Goal: Task Accomplishment & Management: Complete application form

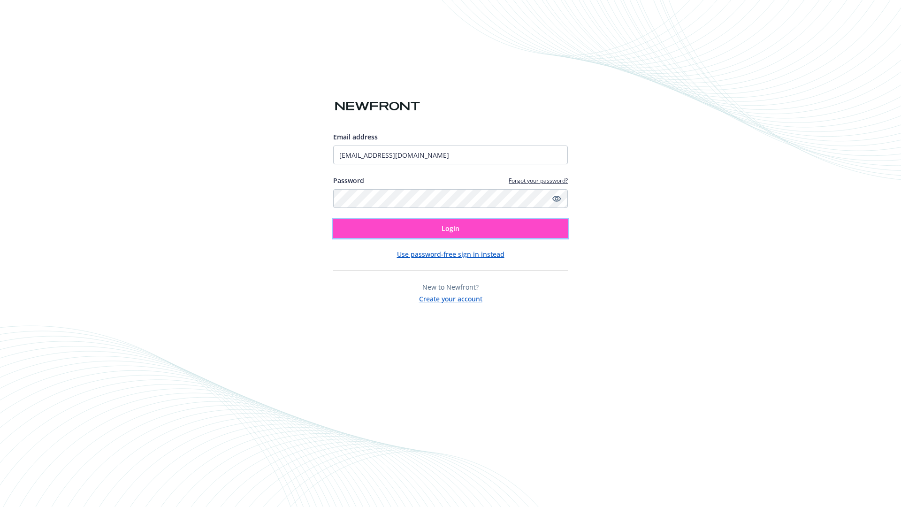
click at [451, 229] on span "Login" at bounding box center [451, 228] width 18 height 9
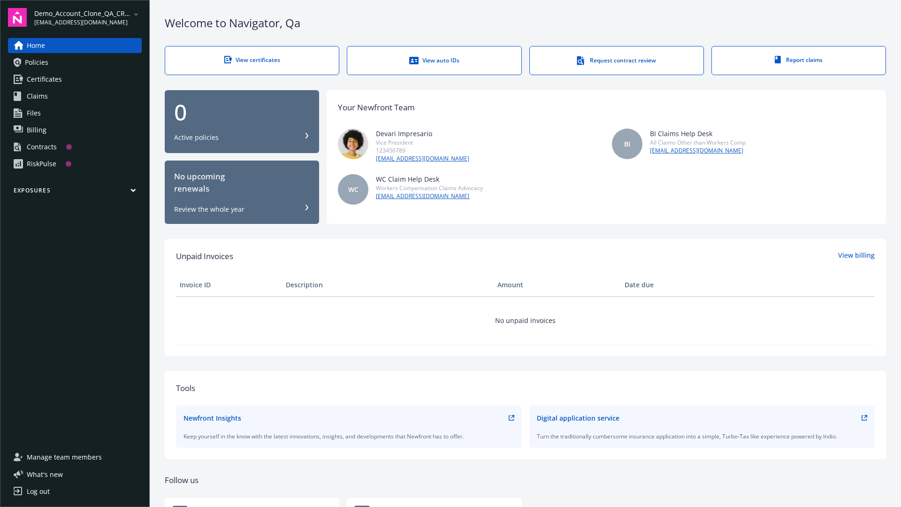
click at [88, 17] on span "Demo_Account_Clone_QA_CR_Tests_Prospect" at bounding box center [82, 13] width 96 height 10
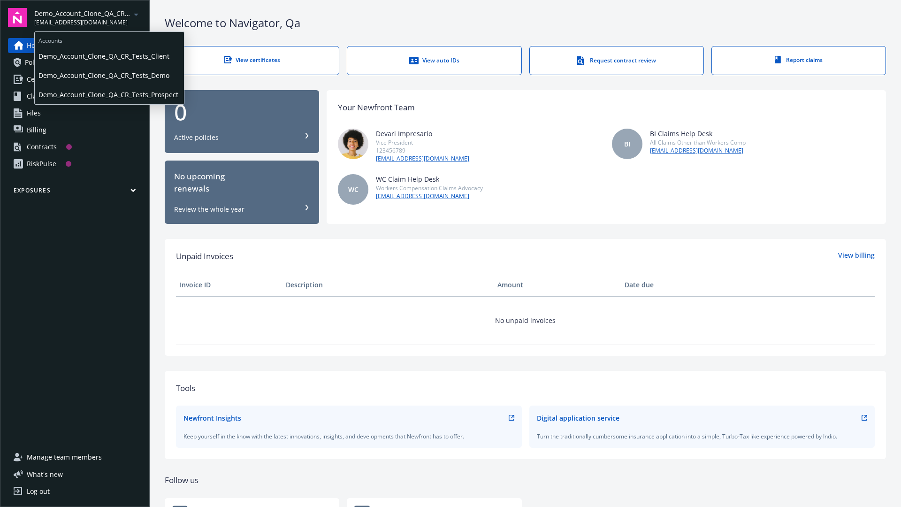
click at [108, 56] on span "Demo_Account_Clone_QA_CR_Tests_Client" at bounding box center [109, 55] width 142 height 19
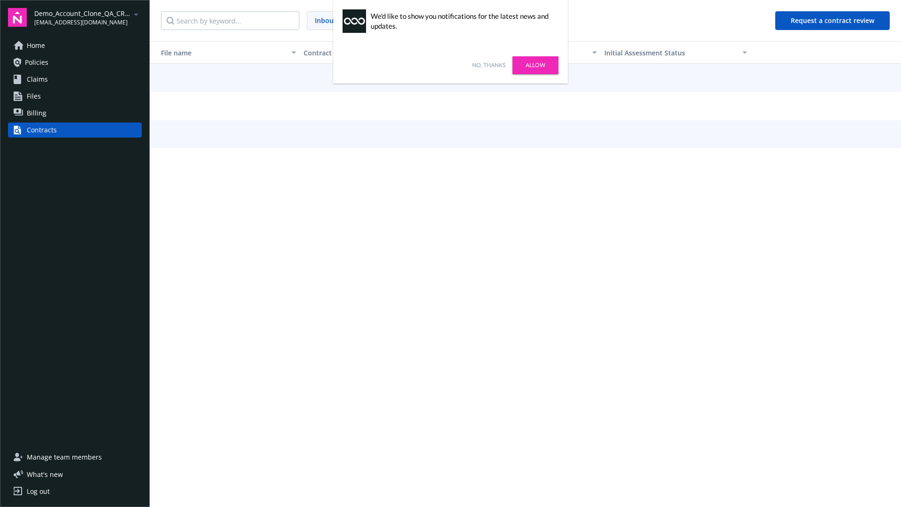
click at [489, 65] on link "No, thanks" at bounding box center [488, 65] width 33 height 8
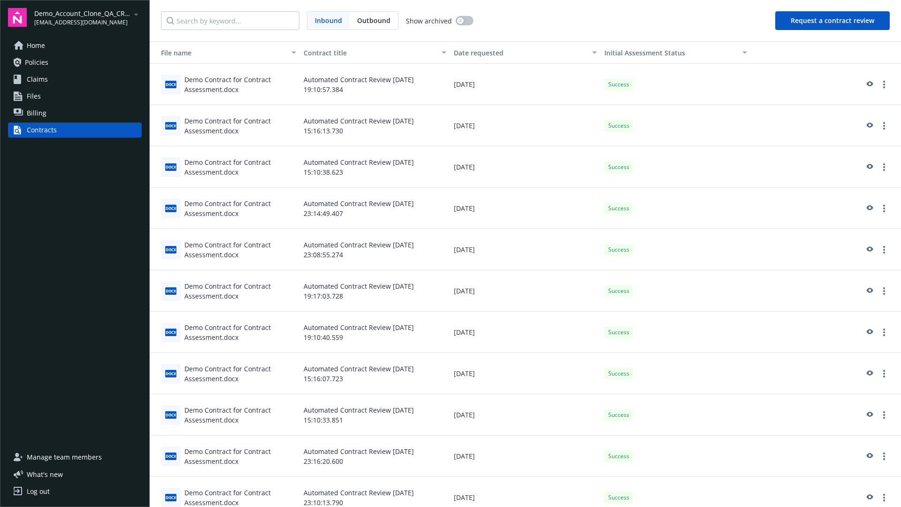
click at [833, 21] on button "Request a contract review" at bounding box center [833, 20] width 115 height 19
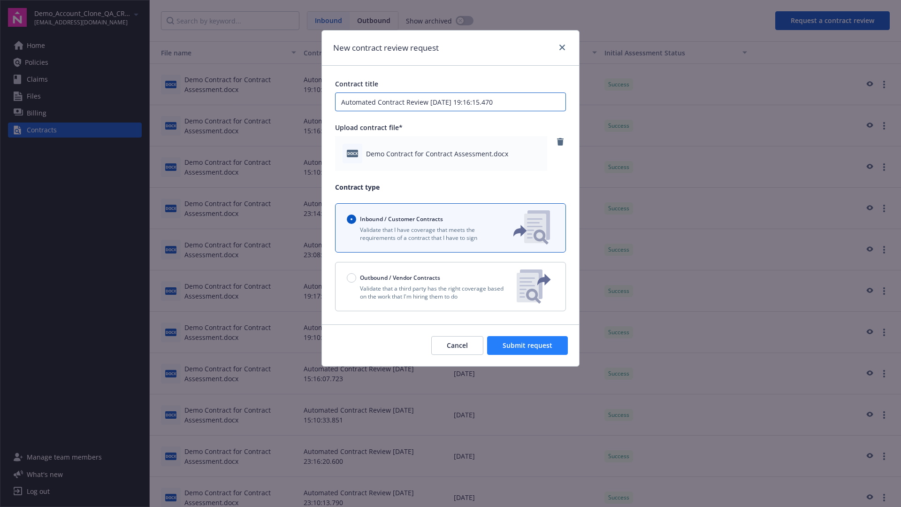
type input "Automated Contract Review [DATE] 19:16:15.470"
click at [528, 346] on span "Submit request" at bounding box center [528, 345] width 50 height 9
